Goal: Information Seeking & Learning: Learn about a topic

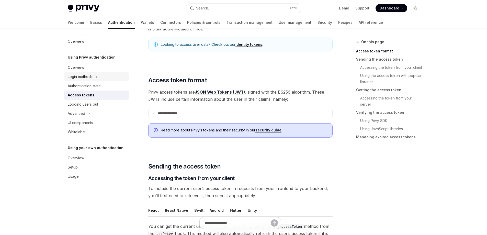
scroll to position [73, 0]
click at [166, 109] on summary "**********" at bounding box center [240, 113] width 184 height 11
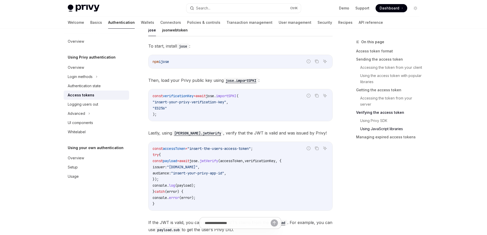
scroll to position [1350, 0]
click at [163, 37] on button "jsonwebtoken" at bounding box center [175, 31] width 26 height 12
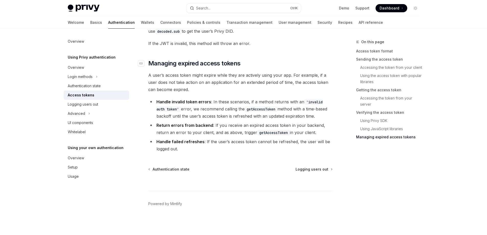
scroll to position [1572, 0]
click at [415, 8] on icon "Toggle dark mode" at bounding box center [415, 8] width 4 height 4
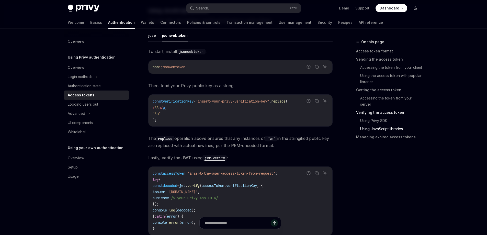
click at [415, 8] on icon "Toggle dark mode" at bounding box center [415, 8] width 4 height 4
type textarea "*"
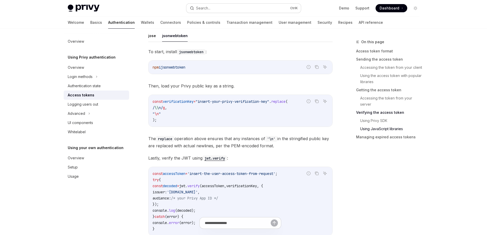
click at [259, 9] on button "Search... Ctrl K" at bounding box center [243, 8] width 114 height 9
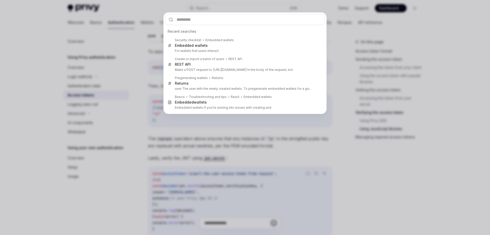
drag, startPoint x: 146, startPoint y: 47, endPoint x: 166, endPoint y: 38, distance: 21.1
click at [147, 47] on div "Recent searches Security checklist Embedded wallets Embedded wallets For wallet…" at bounding box center [245, 117] width 490 height 235
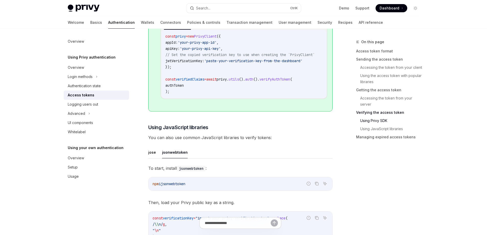
scroll to position [1052, 0]
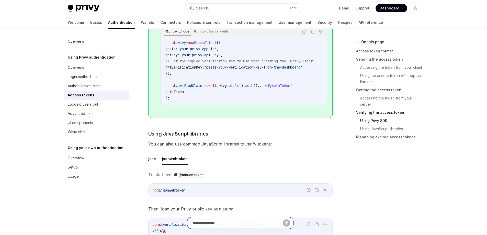
click at [218, 222] on input "Ask a question..." at bounding box center [237, 222] width 90 height 11
type input "**********"
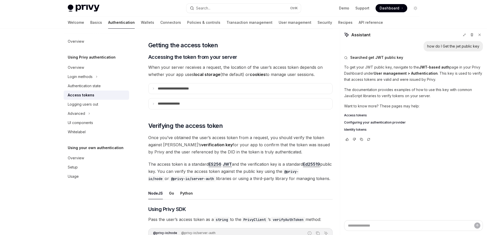
scroll to position [644, 0]
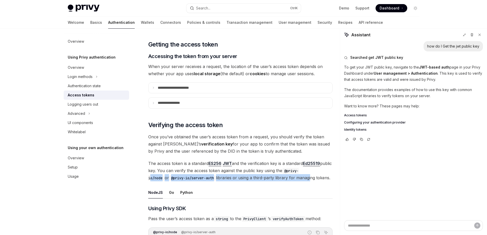
drag, startPoint x: 298, startPoint y: 176, endPoint x: 295, endPoint y: 177, distance: 2.7
click at [295, 177] on span "The access token is a standard ES256 JWT and the verification key is a standard…" at bounding box center [240, 170] width 184 height 21
click at [250, 176] on span "The access token is a standard ES256 JWT and the verification key is a standard…" at bounding box center [240, 170] width 184 height 21
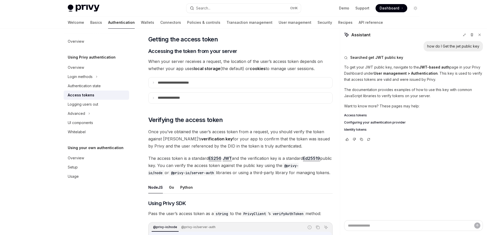
scroll to position [651, 0]
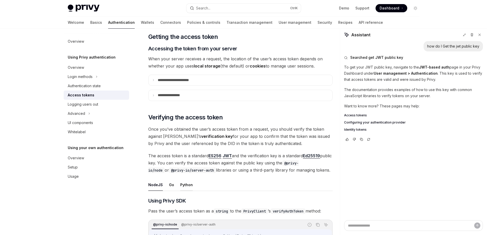
click at [182, 182] on button "Python" at bounding box center [186, 185] width 13 height 12
type textarea "*"
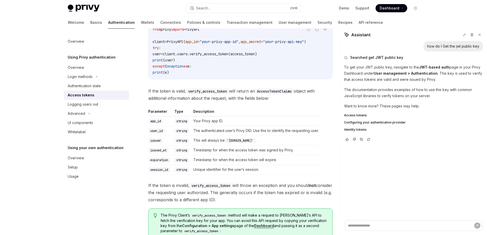
scroll to position [861, 0]
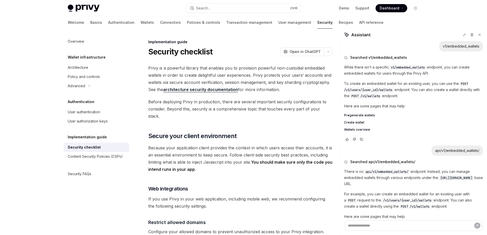
scroll to position [38, 0]
